Goal: Transaction & Acquisition: Download file/media

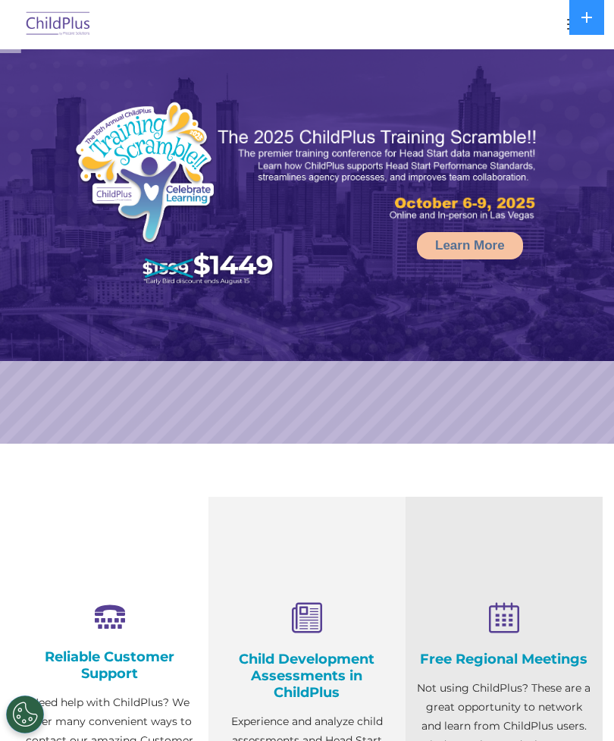
select select "MEDIUM"
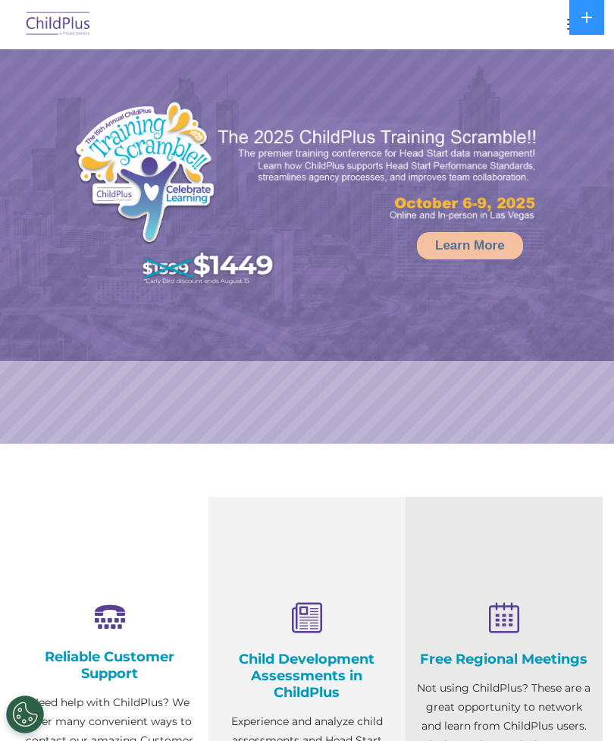
select select "MEDIUM"
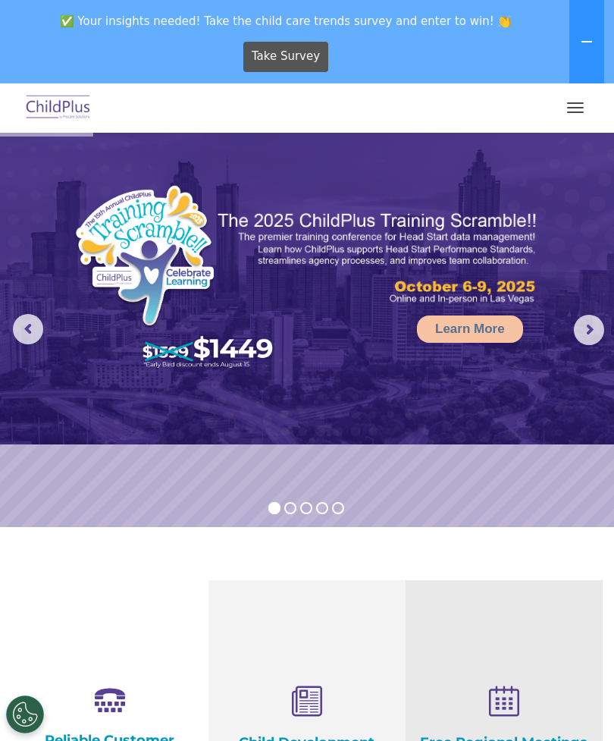
click at [567, 111] on span "button" at bounding box center [575, 112] width 17 height 2
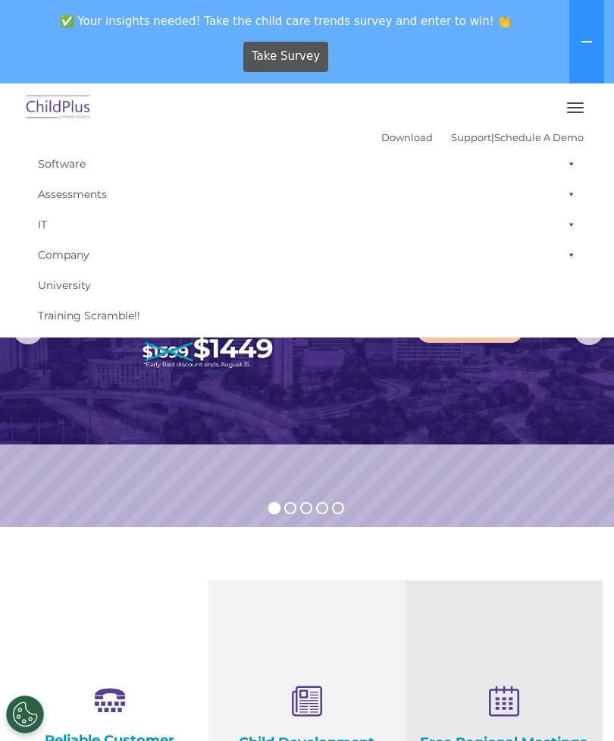
click at [581, 43] on icon at bounding box center [587, 42] width 12 height 12
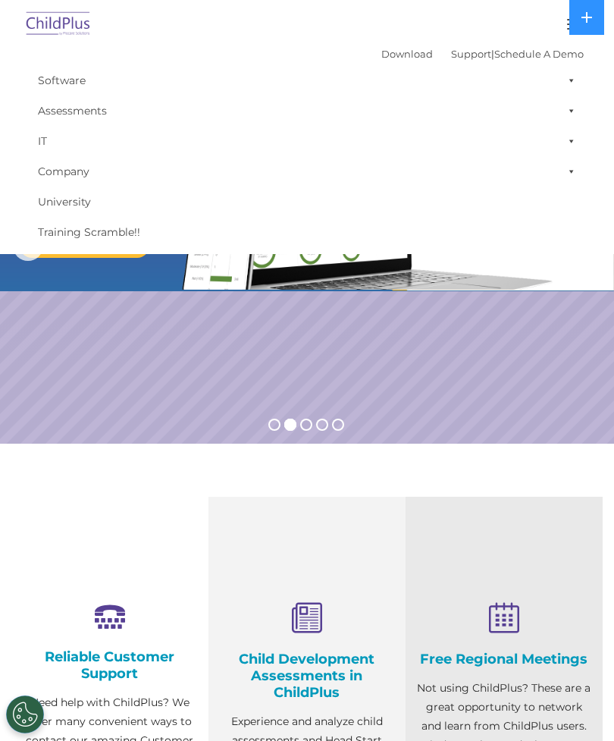
click at [49, 16] on img at bounding box center [58, 25] width 71 height 36
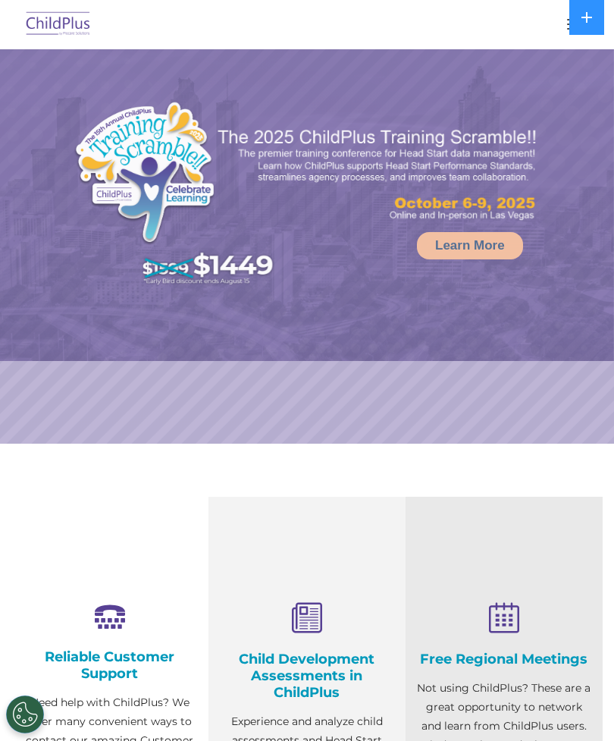
select select "MEDIUM"
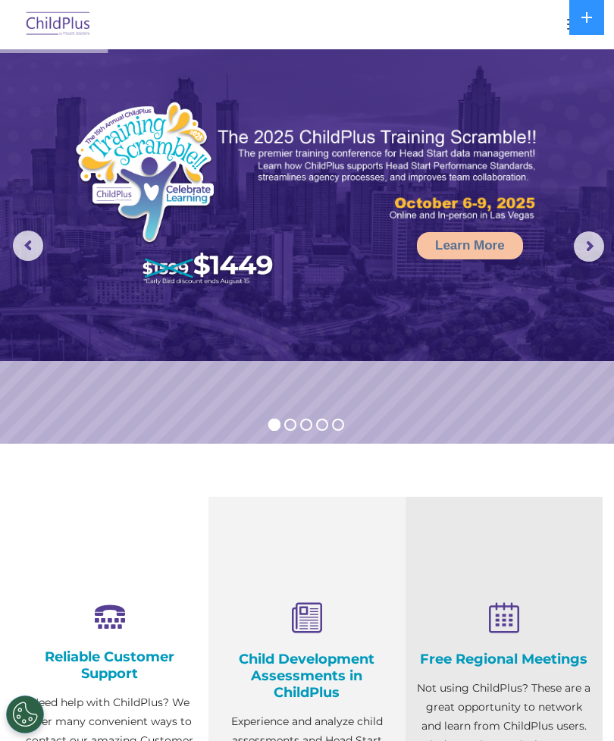
click at [570, 28] on button at bounding box center [586, 17] width 35 height 35
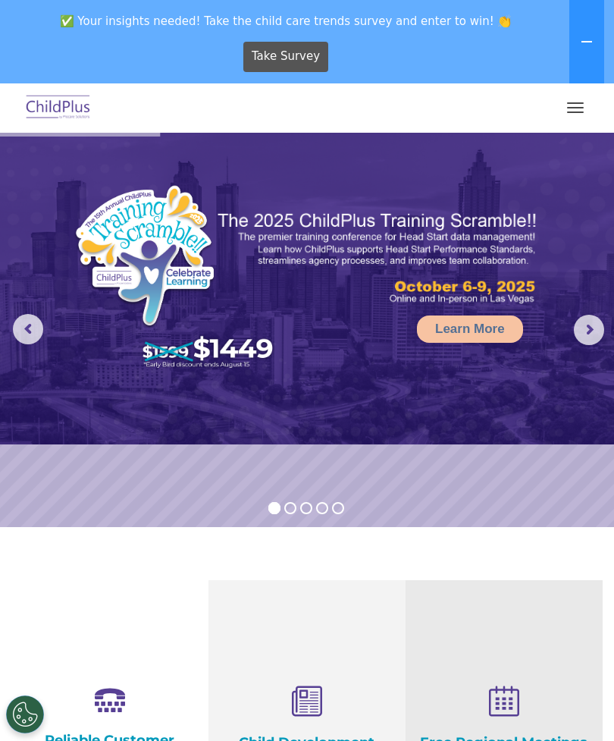
click at [581, 102] on button "button" at bounding box center [576, 108] width 32 height 24
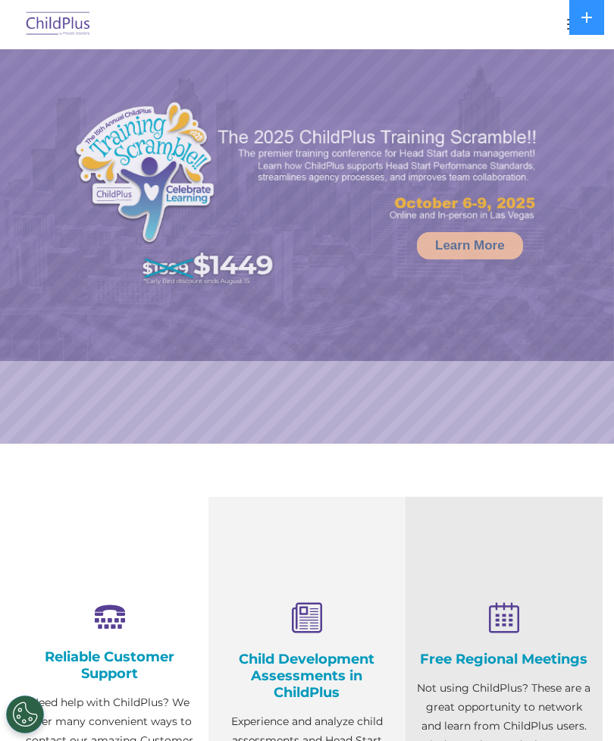
select select "MEDIUM"
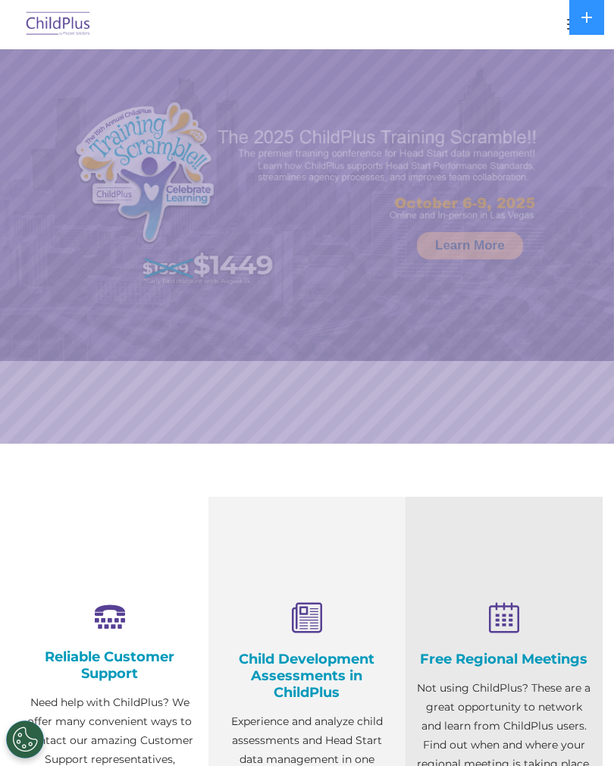
select select "MEDIUM"
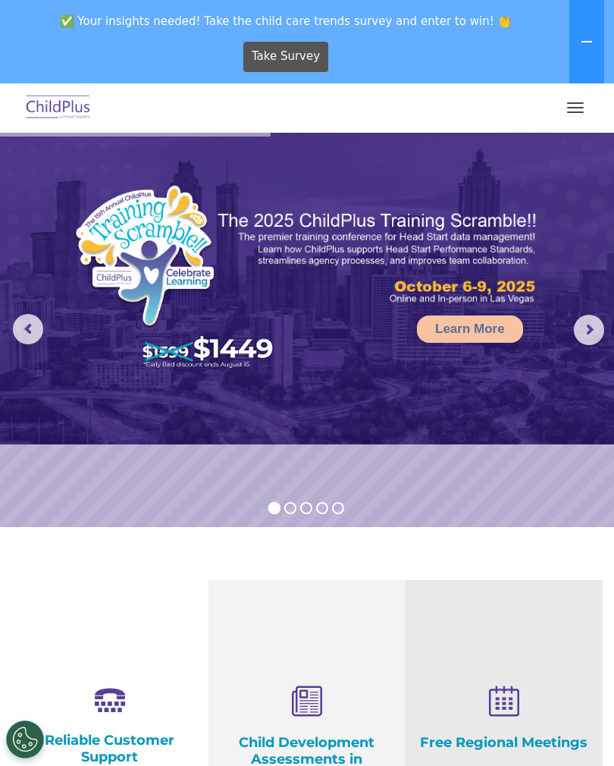
click at [422, 347] on img at bounding box center [307, 289] width 614 height 312
click at [589, 337] on rs-arrow at bounding box center [589, 330] width 30 height 30
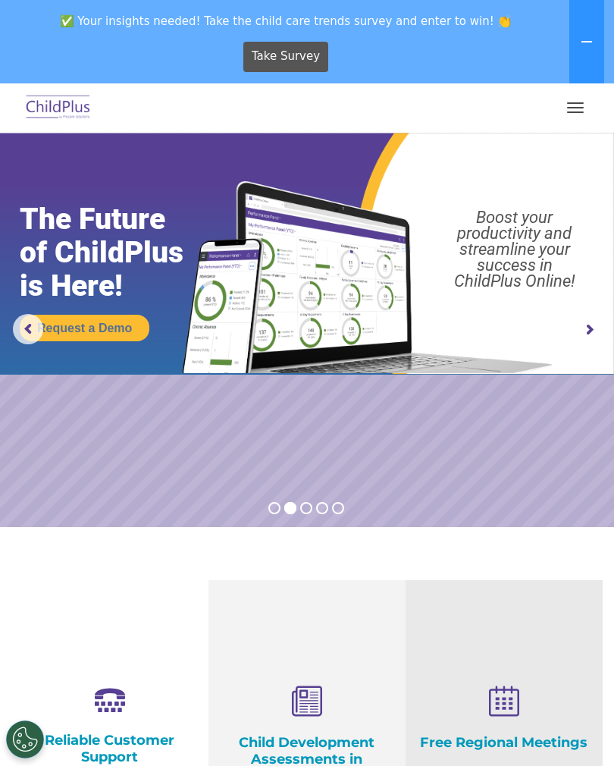
click at [594, 336] on rs-arrow at bounding box center [589, 330] width 30 height 30
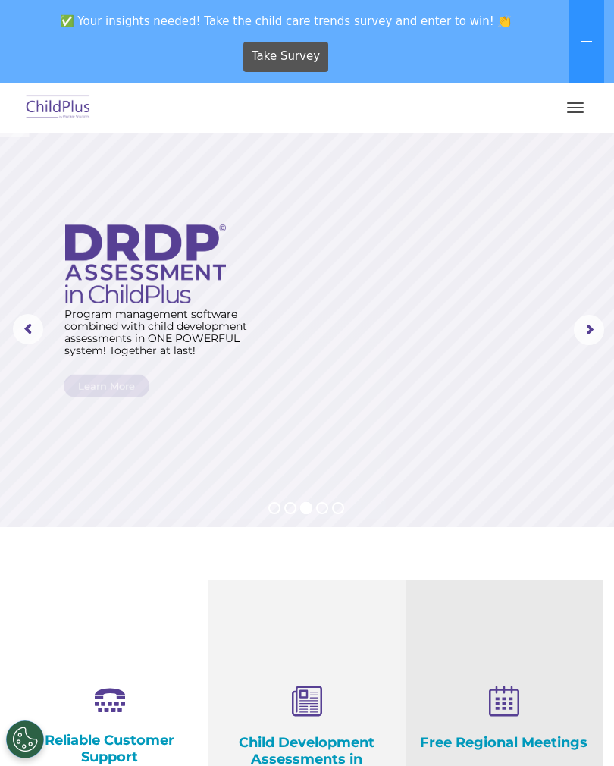
click at [583, 325] on rs-arrow at bounding box center [589, 330] width 30 height 30
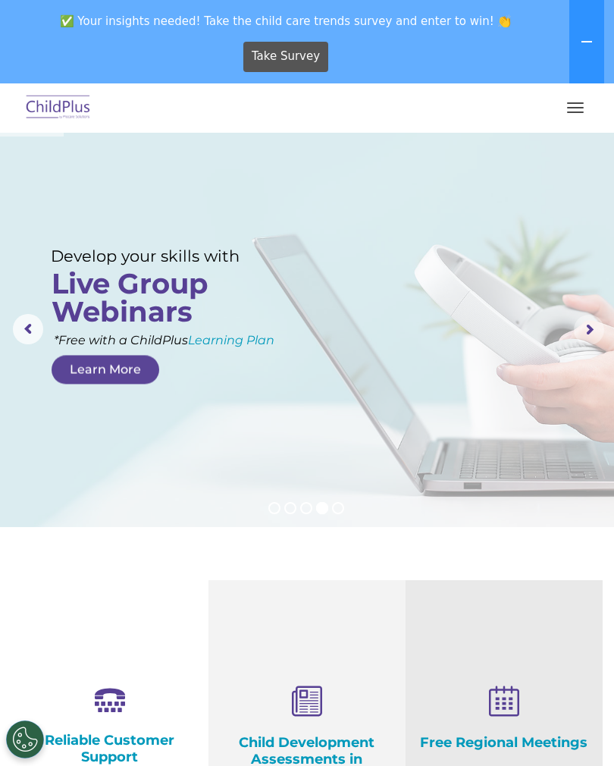
click at [586, 331] on rs-arrow at bounding box center [589, 330] width 30 height 30
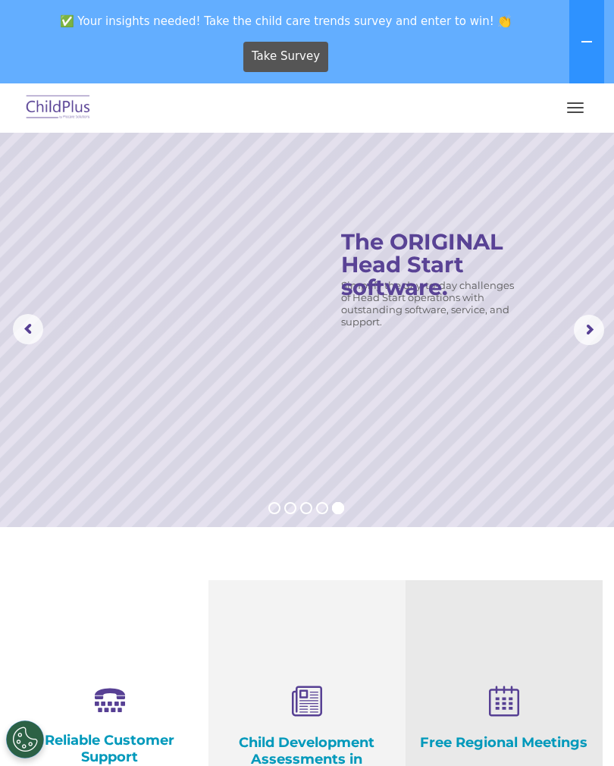
click at [597, 329] on rs-arrow at bounding box center [589, 330] width 30 height 30
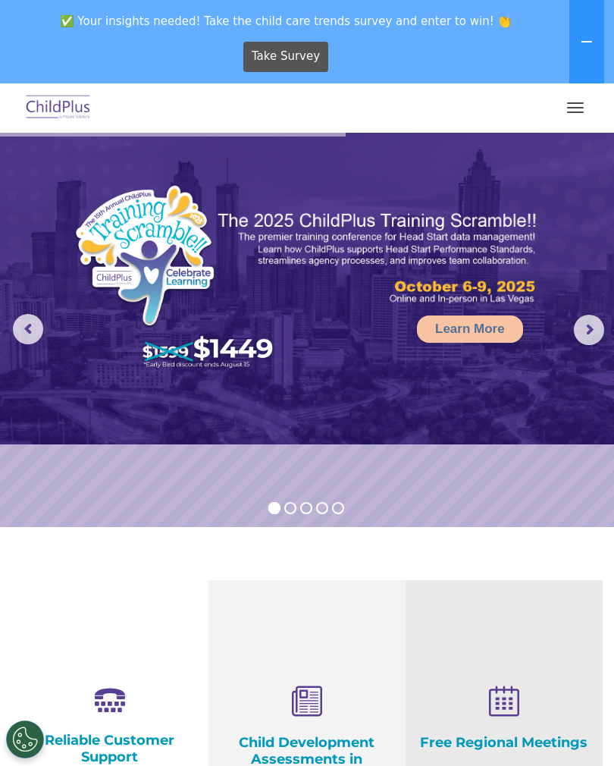
click at [581, 108] on span "button" at bounding box center [575, 108] width 17 height 2
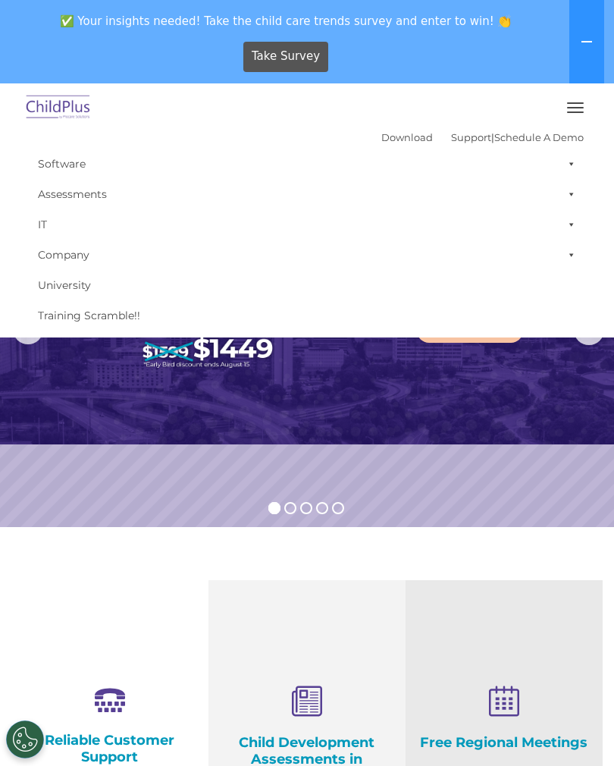
click at [390, 136] on link "Download" at bounding box center [407, 137] width 52 height 12
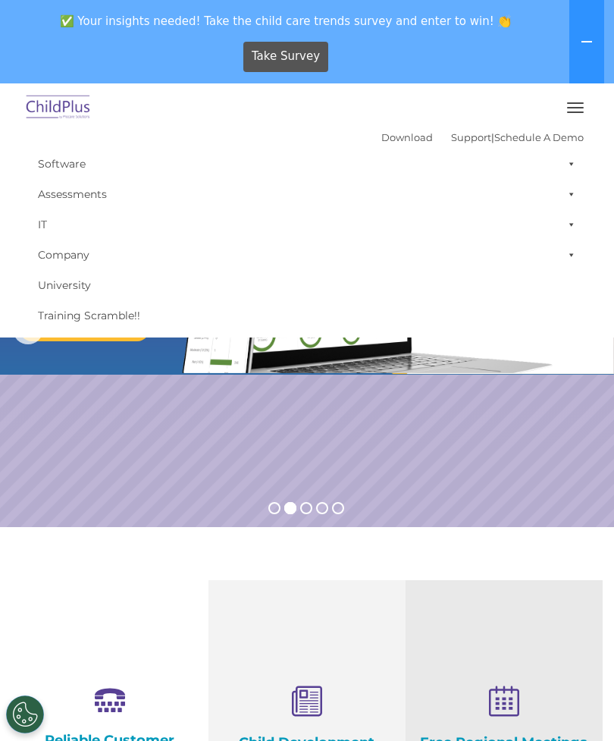
click at [581, 99] on button "button" at bounding box center [576, 108] width 32 height 24
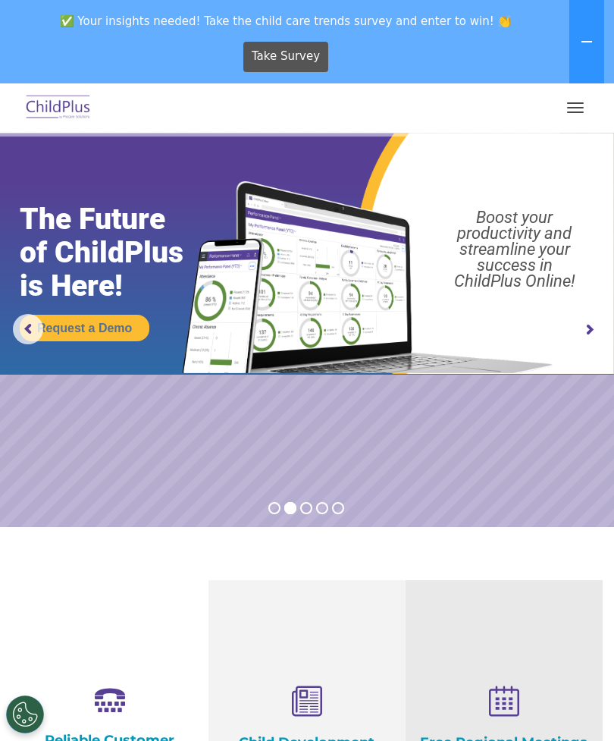
click at [575, 108] on button "button" at bounding box center [576, 108] width 32 height 24
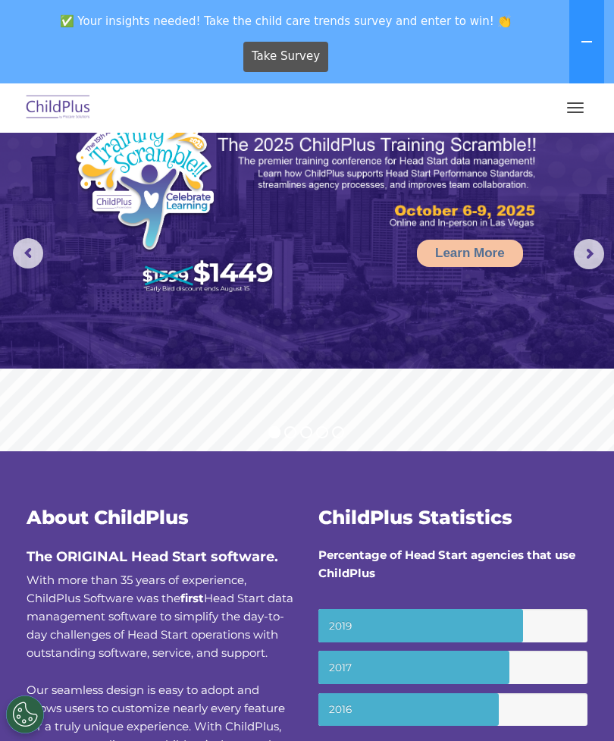
click at [578, 103] on span "button" at bounding box center [575, 103] width 17 height 2
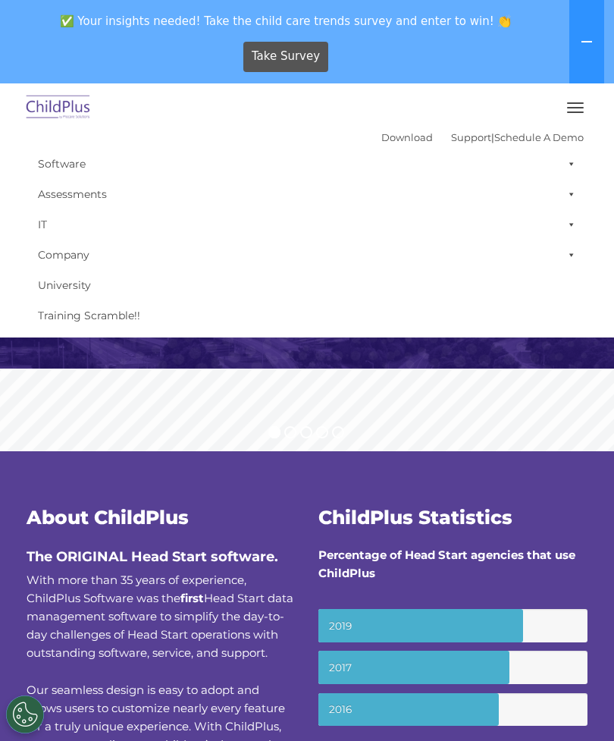
click at [61, 158] on link "Software" at bounding box center [306, 164] width 553 height 30
click at [3, 172] on nav "Download Support | Schedule A Demo  MENU MENU Software ChildPlus: The original…" at bounding box center [307, 210] width 614 height 254
click at [579, 111] on span "button" at bounding box center [575, 112] width 17 height 2
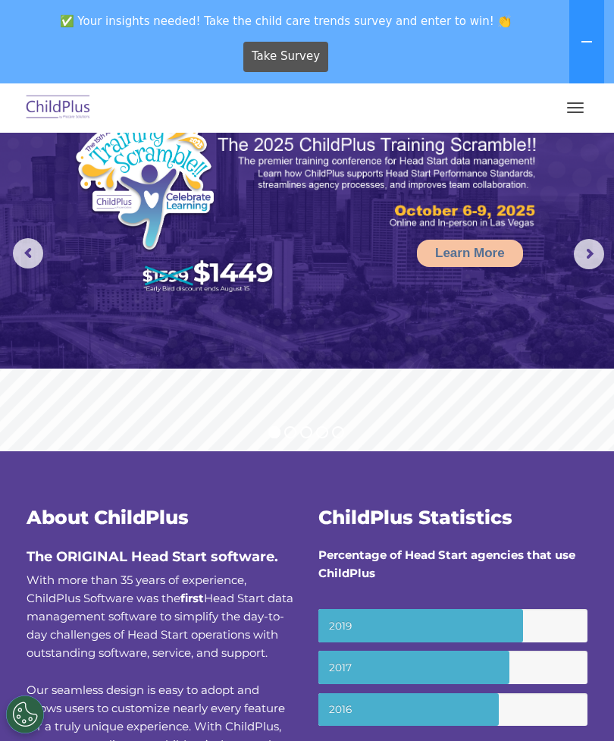
click at [581, 105] on button "button" at bounding box center [576, 108] width 32 height 24
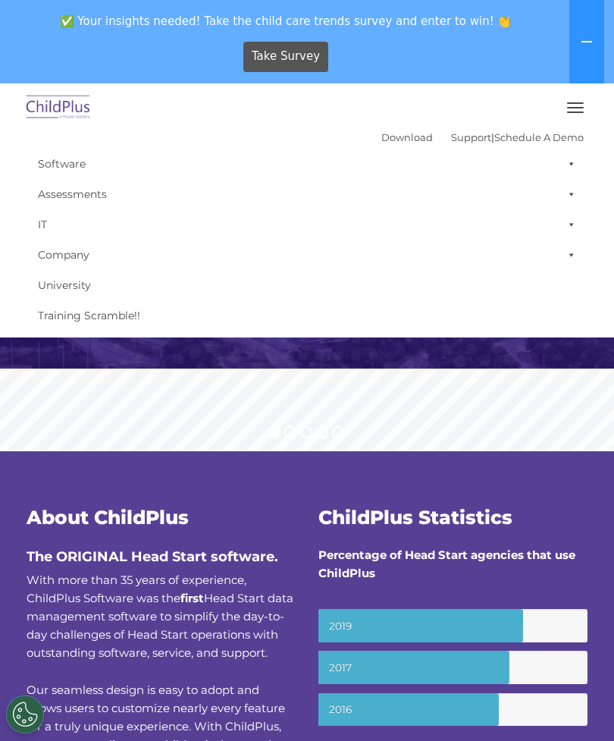
click at [387, 133] on link "Download" at bounding box center [407, 137] width 52 height 12
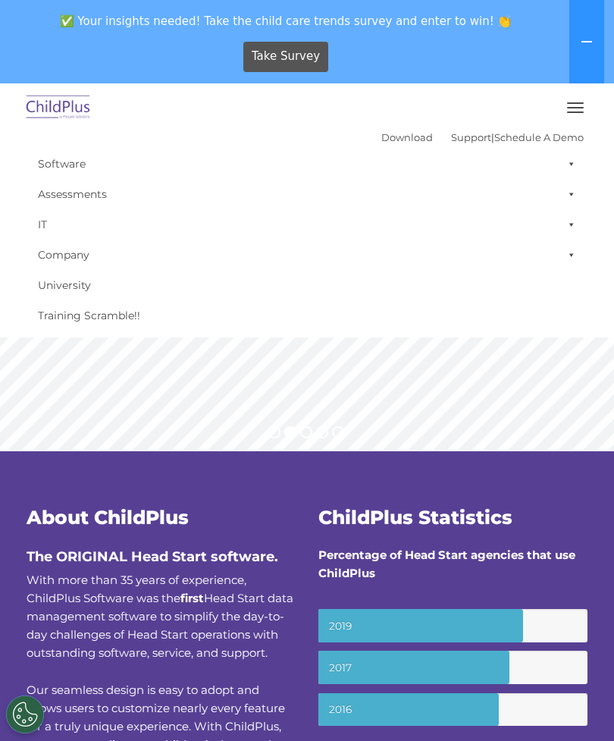
click at [588, 96] on button "button" at bounding box center [576, 108] width 32 height 24
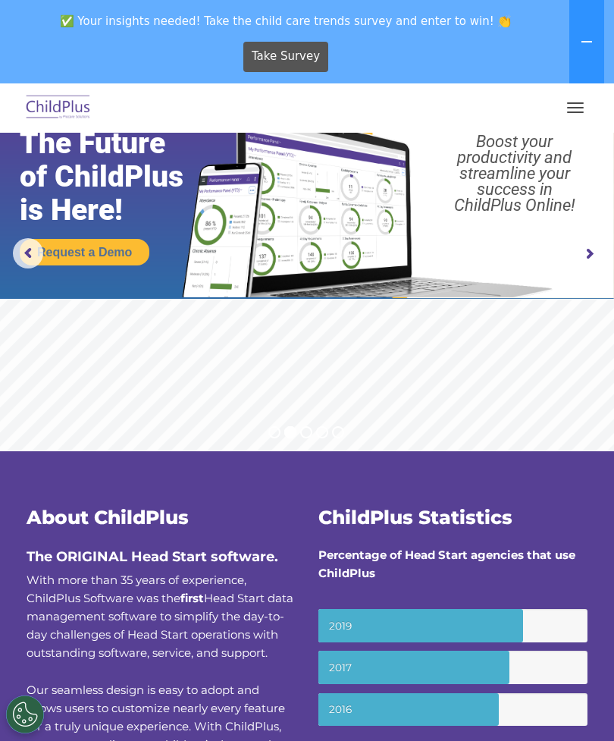
click at [581, 108] on button "button" at bounding box center [576, 108] width 32 height 24
